Goal: Task Accomplishment & Management: Manage account settings

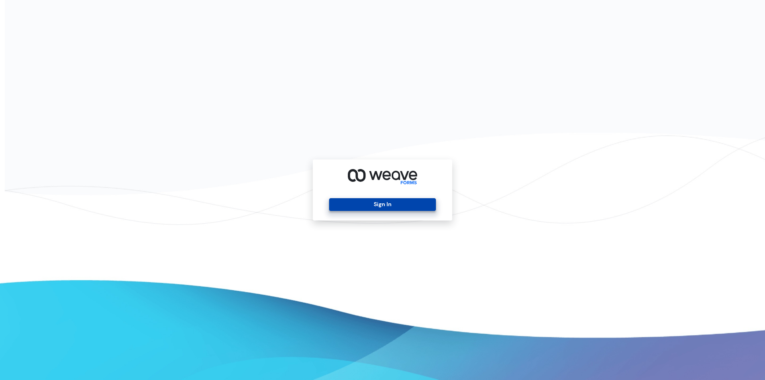
click at [355, 203] on button "Sign In" at bounding box center [382, 204] width 106 height 13
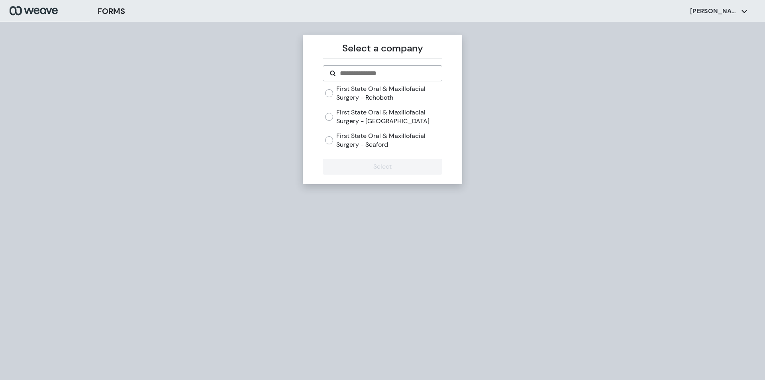
click at [354, 117] on label "First State Oral & Maxillofacial Surgery - [GEOGRAPHIC_DATA]" at bounding box center [389, 116] width 106 height 17
click at [370, 170] on button "Select" at bounding box center [382, 167] width 119 height 16
